Goal: Task Accomplishment & Management: Manage account settings

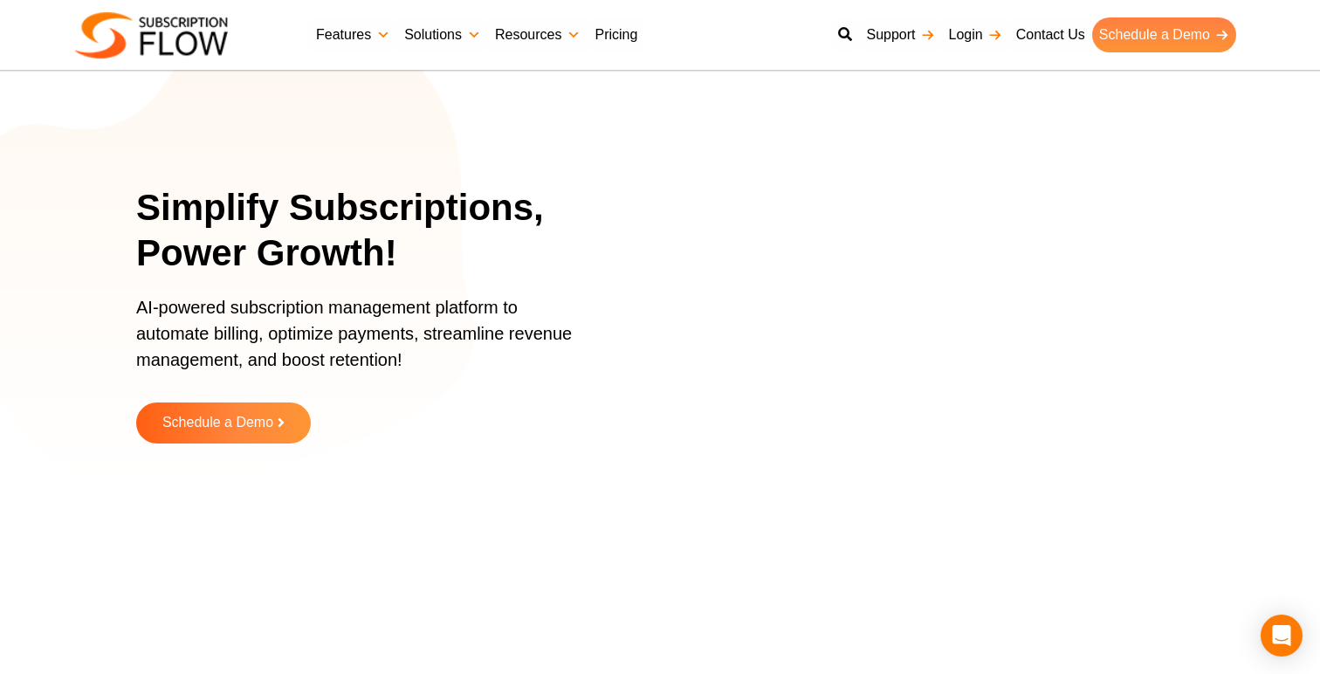
click at [1124, 38] on link "Schedule a Demo" at bounding box center [1164, 34] width 144 height 35
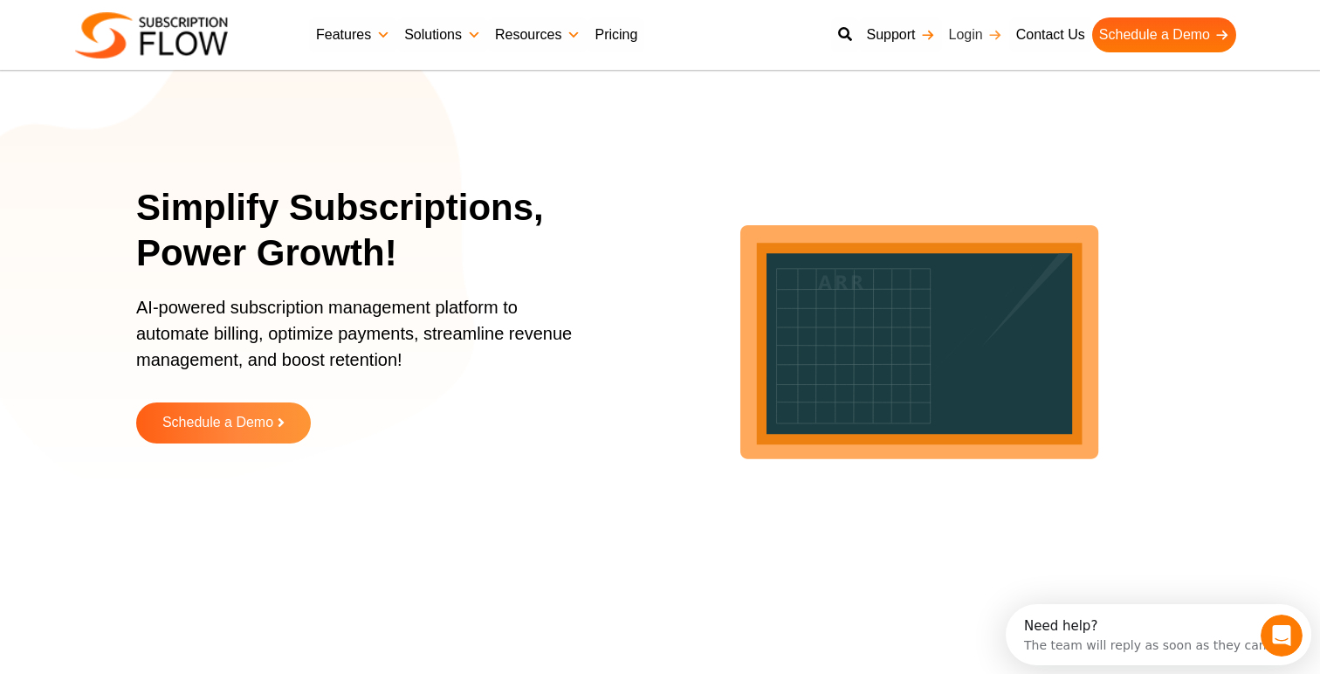
click at [961, 29] on link "Login" at bounding box center [975, 34] width 67 height 35
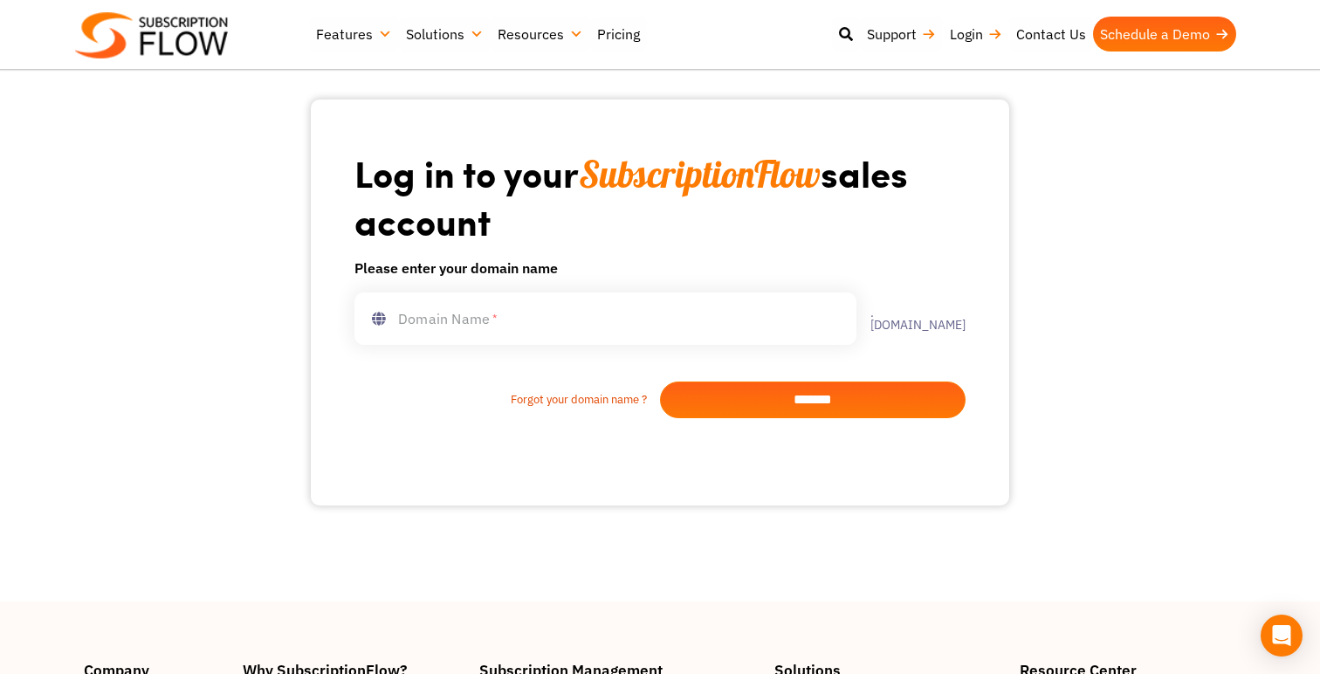
scroll to position [93, 0]
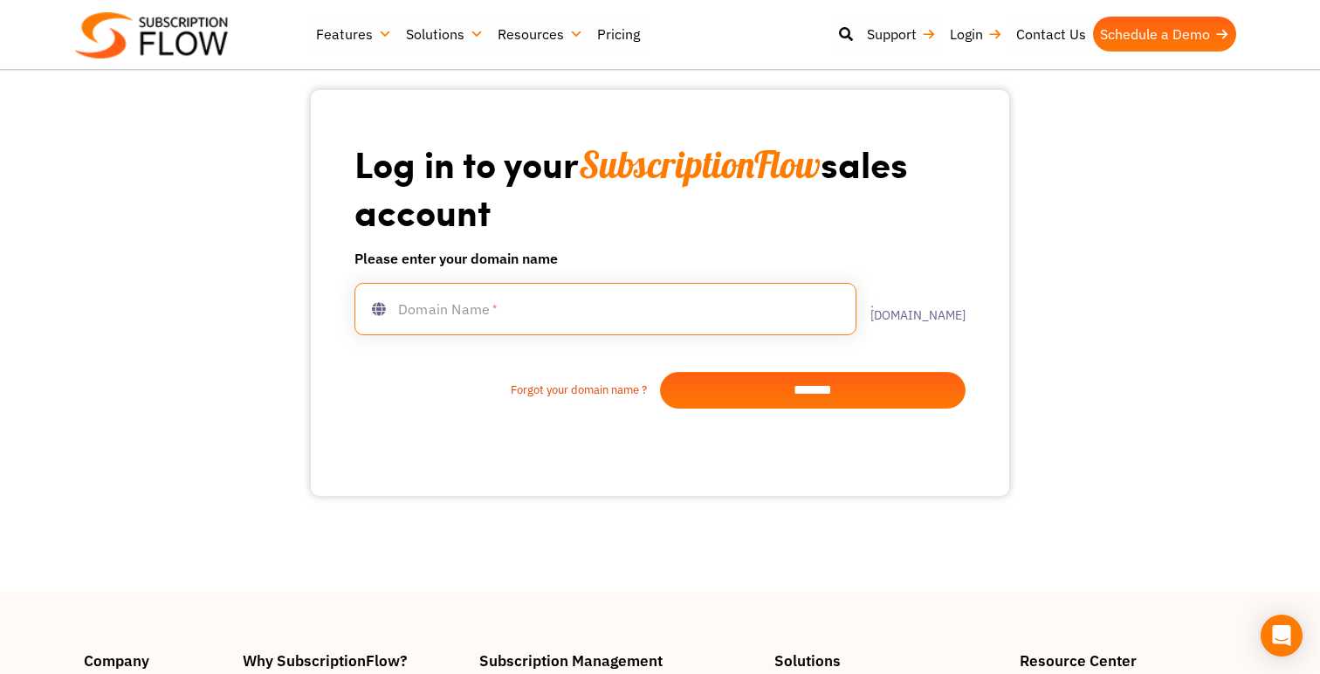
click at [656, 298] on input "text" at bounding box center [605, 309] width 502 height 52
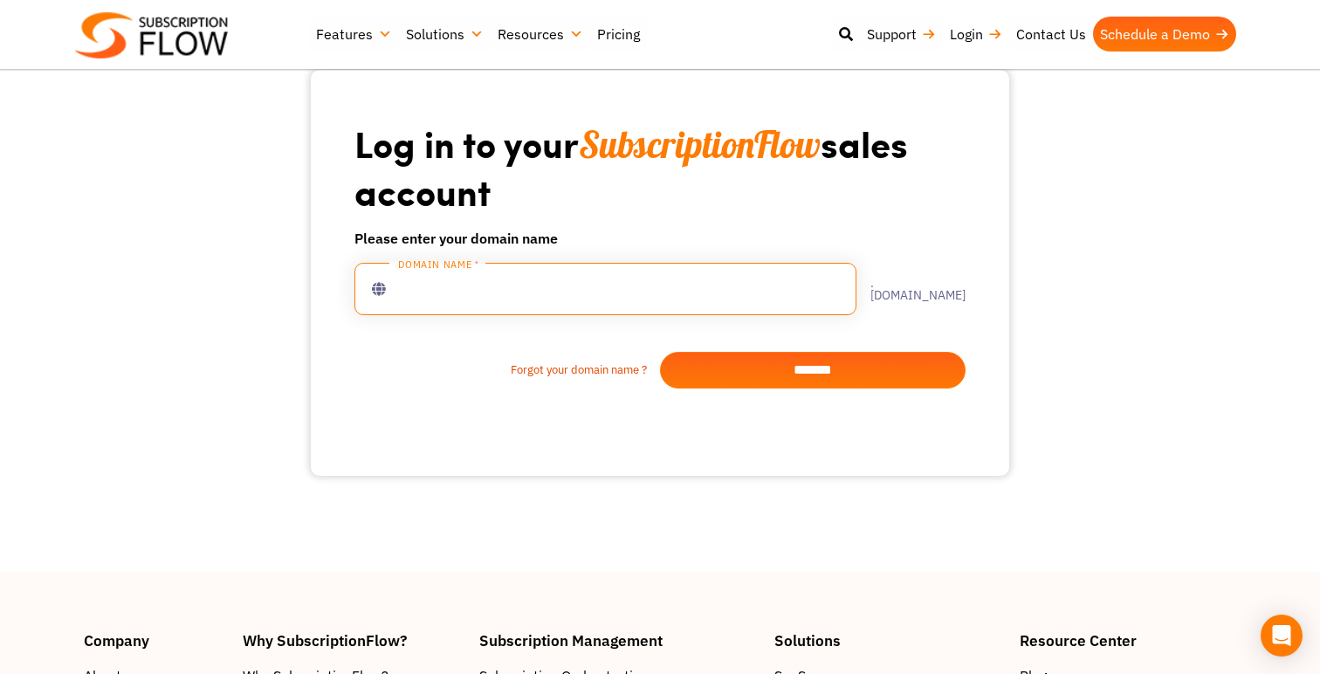
scroll to position [0, 0]
